Goal: Information Seeking & Learning: Find specific fact

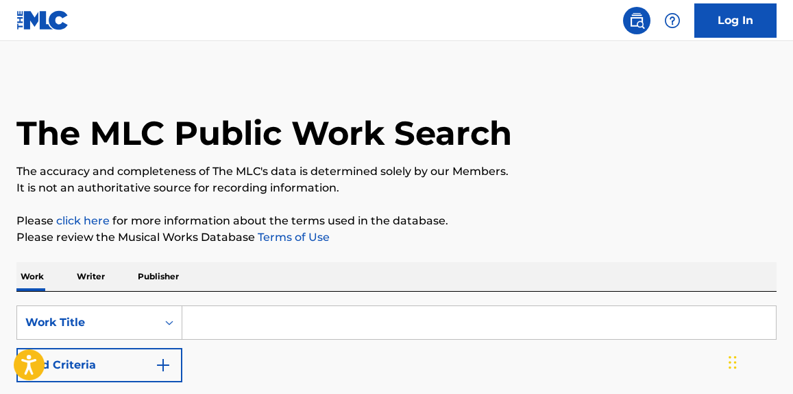
click at [88, 272] on p "Writer" at bounding box center [91, 276] width 36 height 29
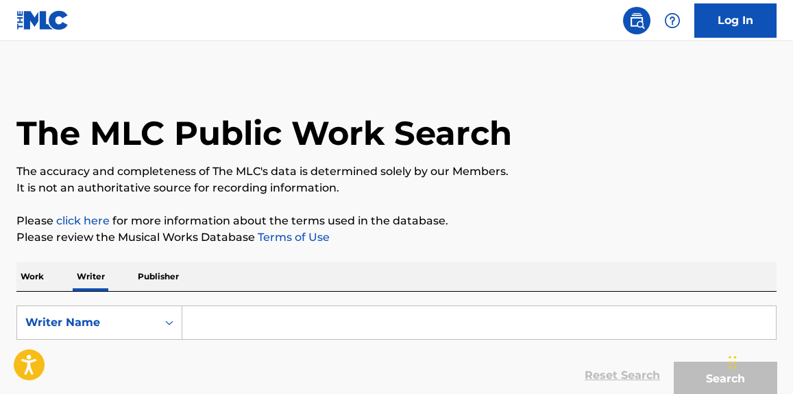
click at [350, 320] on input "Search Form" at bounding box center [479, 322] width 594 height 33
paste input "[PERSON_NAME]"
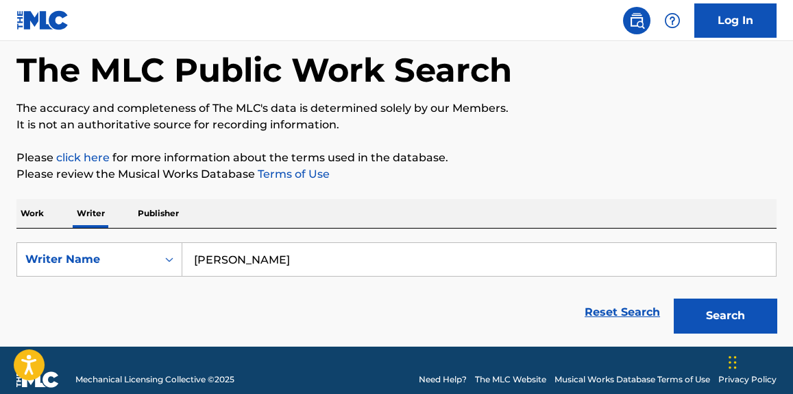
scroll to position [81, 0]
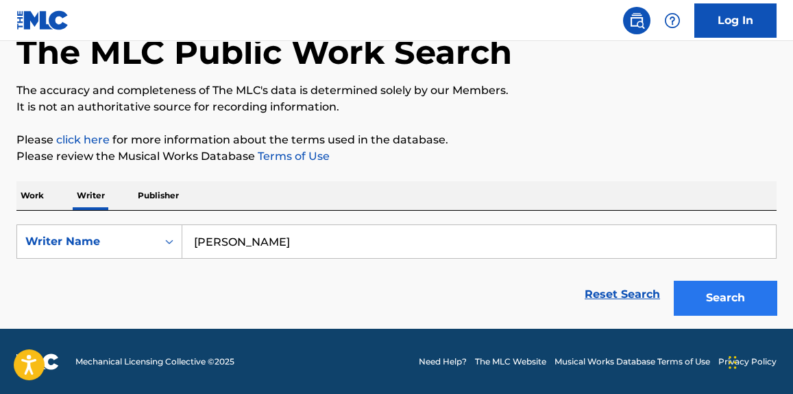
type input "[PERSON_NAME]"
click at [725, 307] on button "Search" at bounding box center [725, 297] width 103 height 34
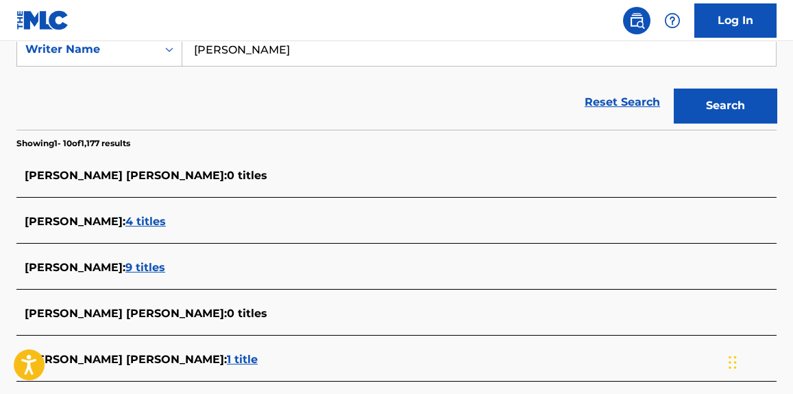
scroll to position [648, 0]
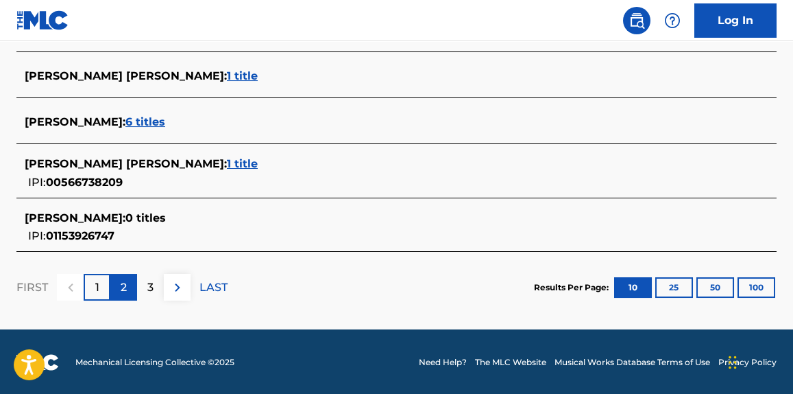
click at [117, 285] on div "2" at bounding box center [123, 287] width 27 height 27
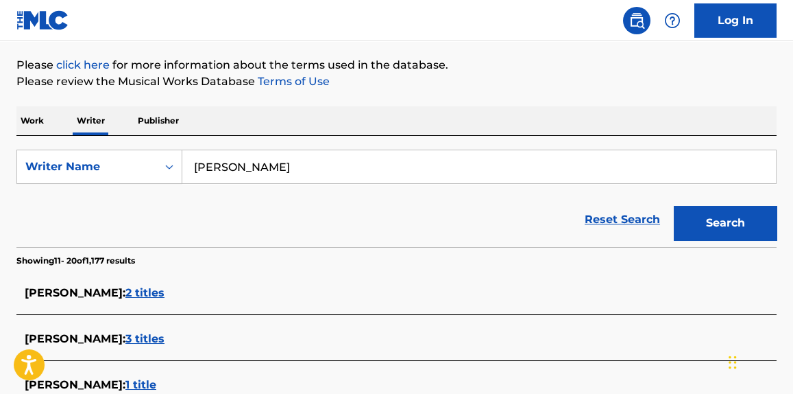
scroll to position [128, 0]
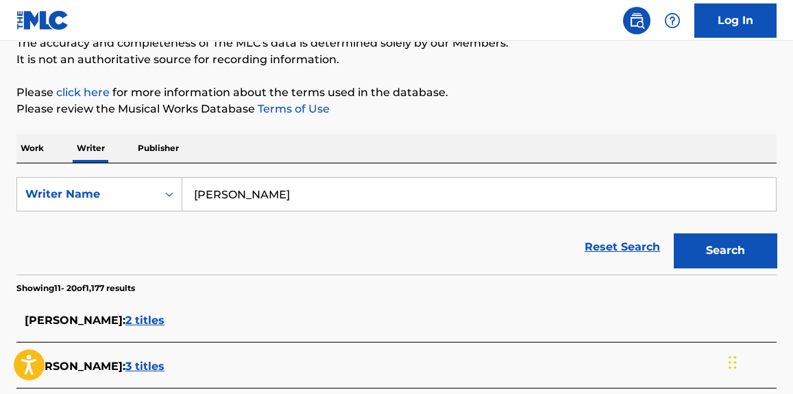
click at [43, 145] on p "Work" at bounding box center [32, 148] width 32 height 29
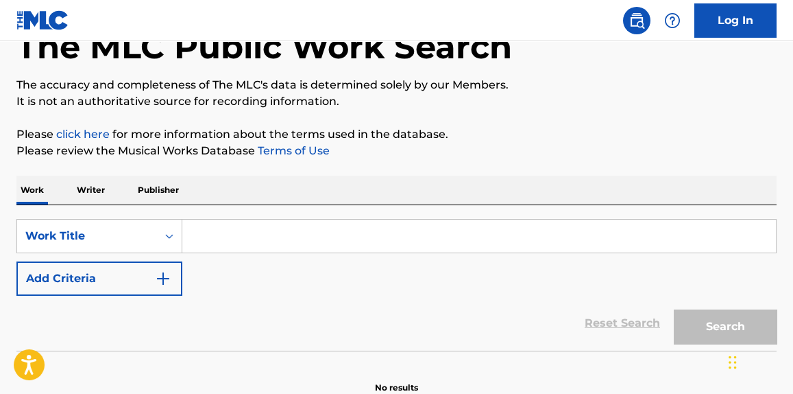
scroll to position [104, 0]
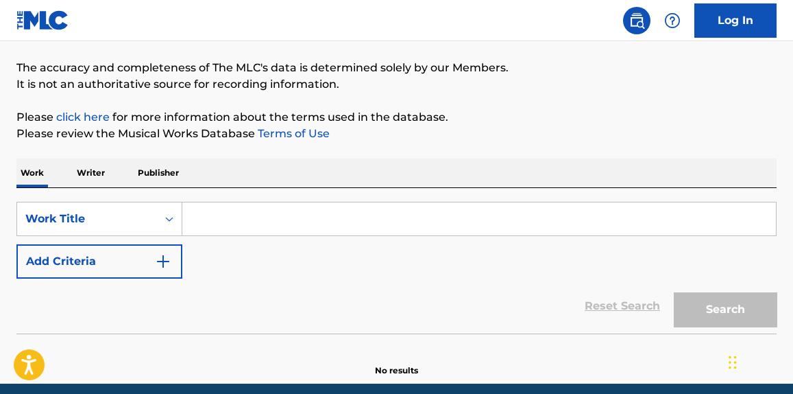
click at [282, 219] on input "Search Form" at bounding box center [479, 218] width 594 height 33
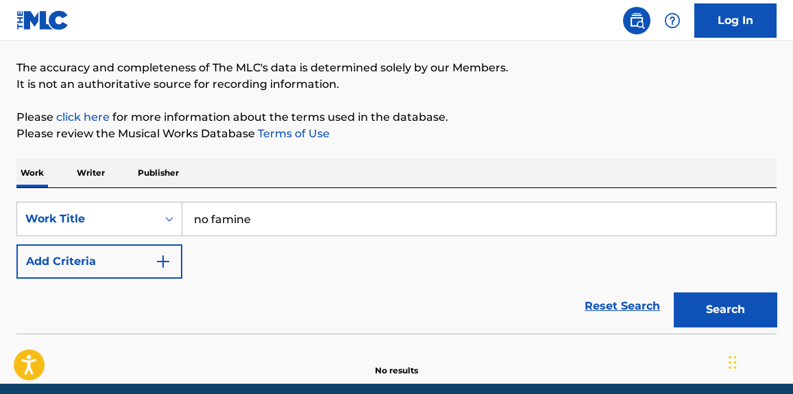
type input "no famine"
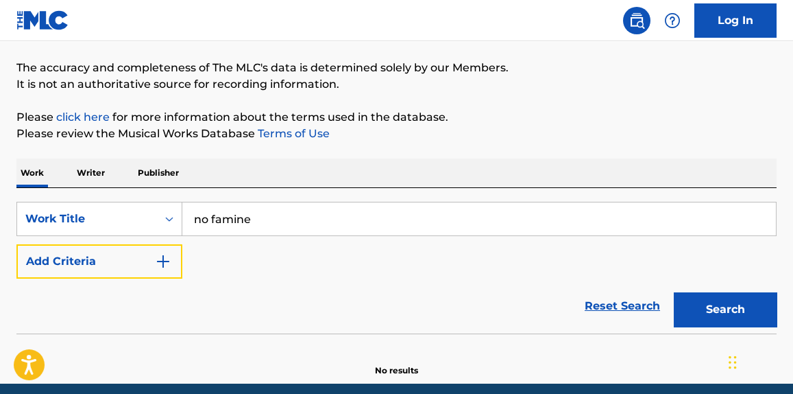
click at [16, 244] on button "Add Criteria" at bounding box center [99, 261] width 166 height 34
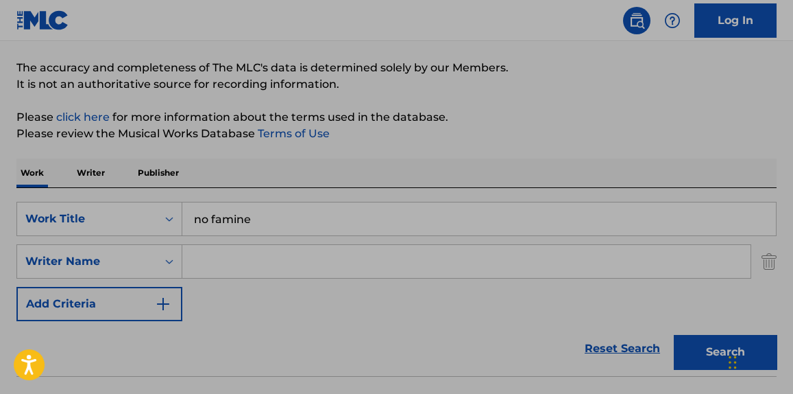
click at [337, 262] on input "Search Form" at bounding box center [466, 261] width 568 height 33
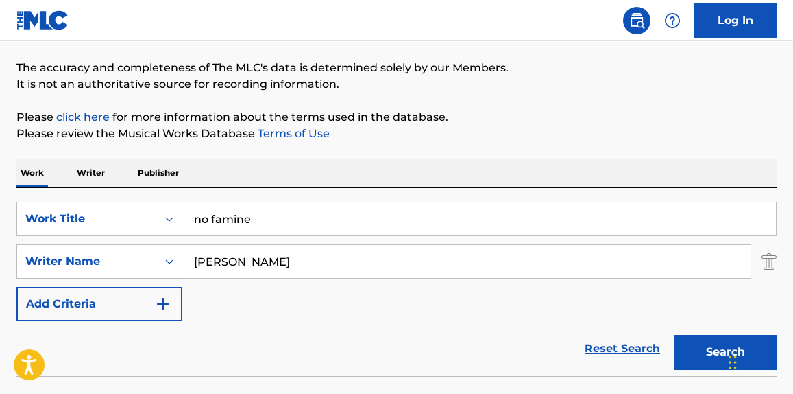
type input "[PERSON_NAME]"
click at [674, 335] on button "Search" at bounding box center [725, 352] width 103 height 34
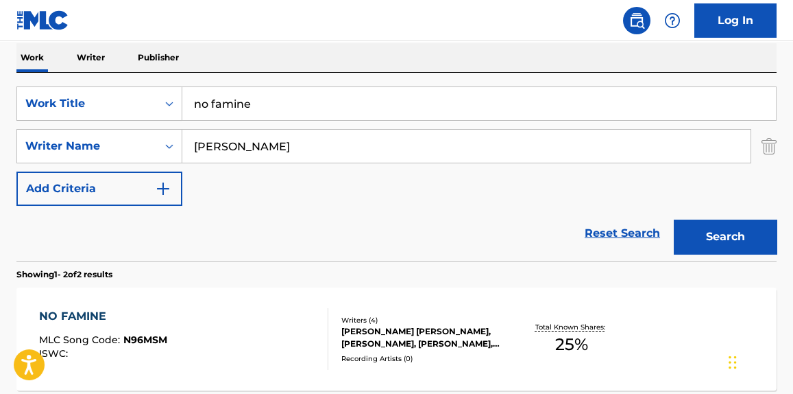
scroll to position [311, 0]
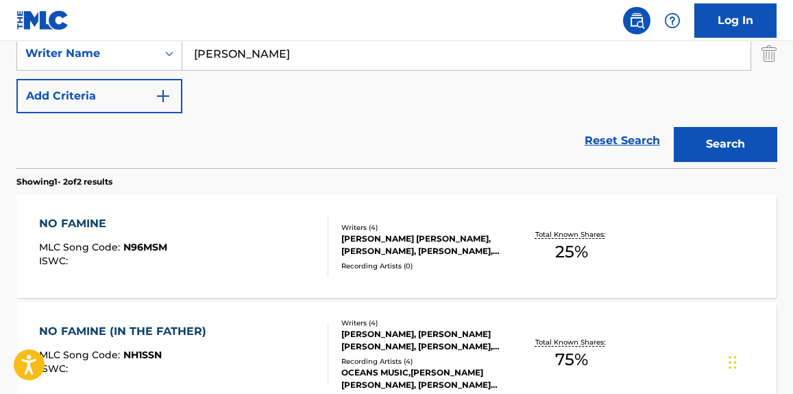
click at [274, 200] on div "NO FAMINE MLC Song Code : N96MSM ISWC : Writers ( 4 ) [PERSON_NAME] [PERSON_NAM…" at bounding box center [396, 246] width 760 height 103
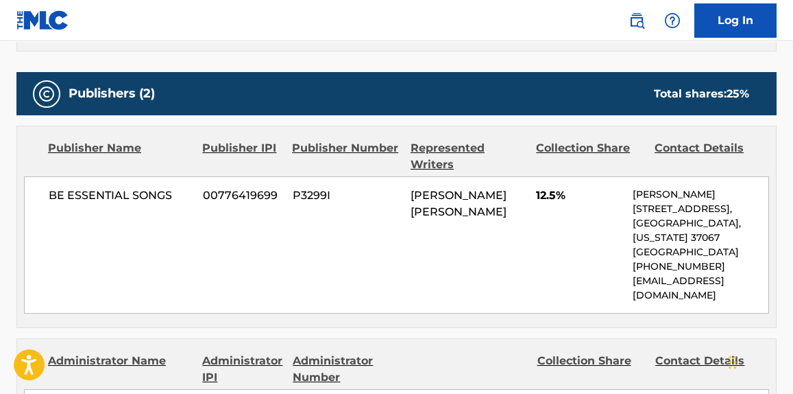
scroll to position [405, 0]
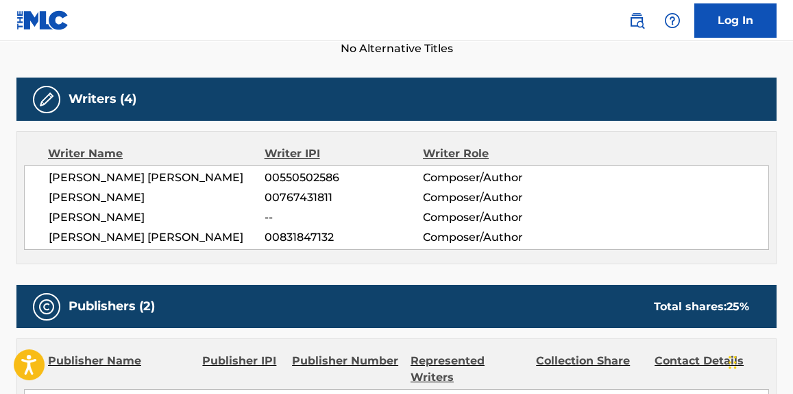
click at [119, 211] on span "[PERSON_NAME]" at bounding box center [157, 217] width 216 height 16
click at [121, 210] on span "[PERSON_NAME]" at bounding box center [157, 217] width 216 height 16
drag, startPoint x: 121, startPoint y: 211, endPoint x: 120, endPoint y: 219, distance: 7.7
click at [122, 215] on span "[PERSON_NAME]" at bounding box center [157, 217] width 216 height 16
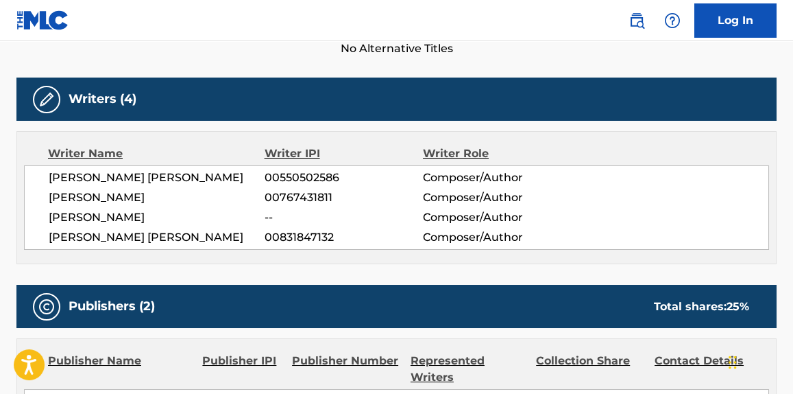
click at [119, 219] on span "[PERSON_NAME]" at bounding box center [157, 217] width 216 height 16
click at [118, 221] on span "[PERSON_NAME]" at bounding box center [157, 217] width 216 height 16
click at [117, 221] on span "[PERSON_NAME]" at bounding box center [157, 217] width 216 height 16
copy div "[PERSON_NAME]"
